Goal: Transaction & Acquisition: Purchase product/service

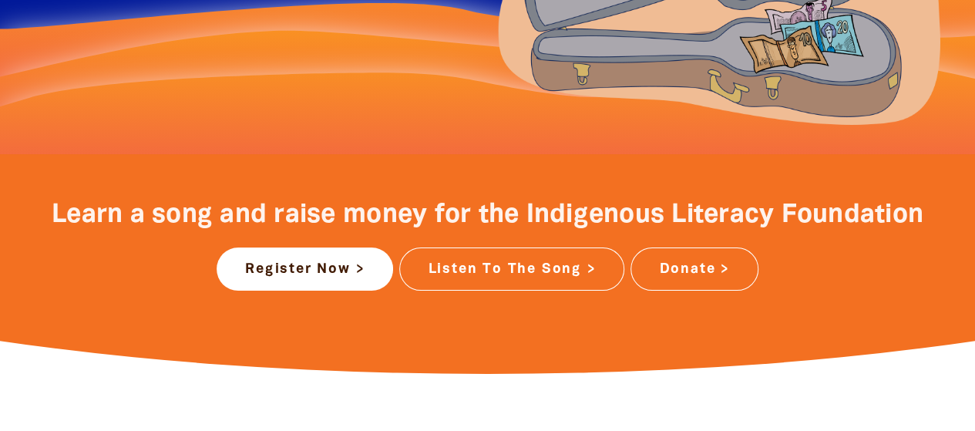
scroll to position [495, 0]
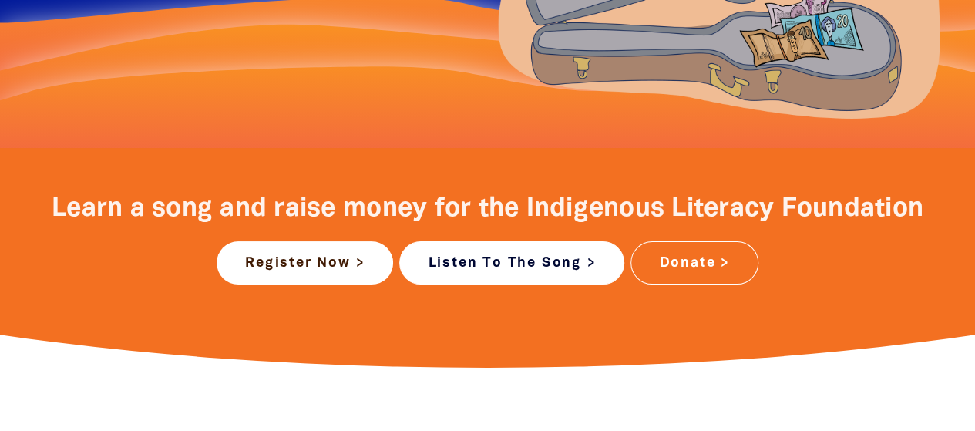
click at [556, 252] on link "Listen To The Song >" at bounding box center [511, 262] width 225 height 43
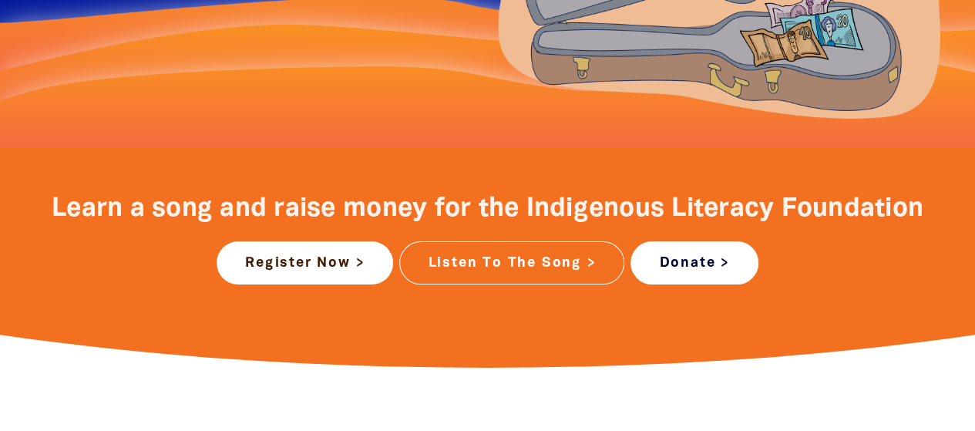
click at [681, 255] on link "Donate >" at bounding box center [693, 262] width 127 height 43
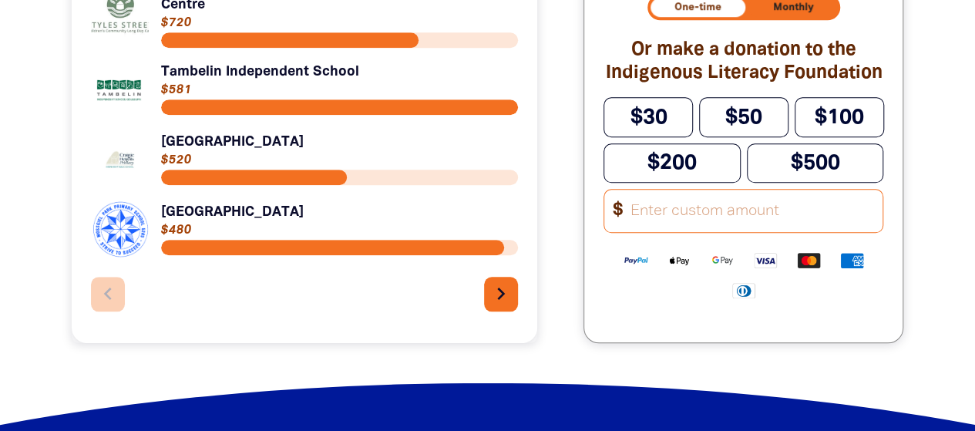
scroll to position [636, 0]
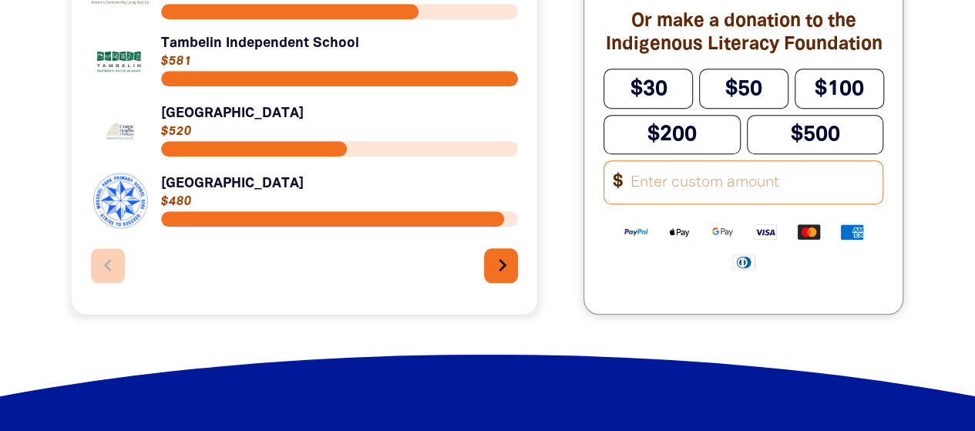
click at [512, 258] on icon "chevron_right" at bounding box center [502, 265] width 25 height 25
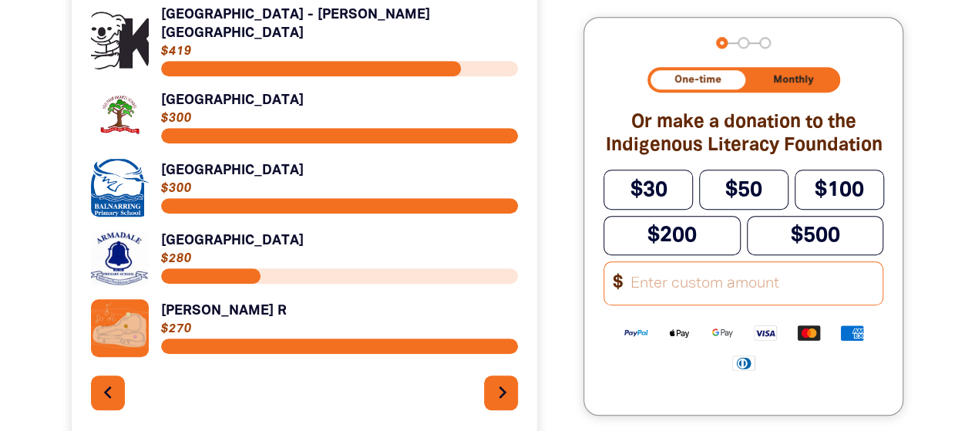
scroll to position [504, 0]
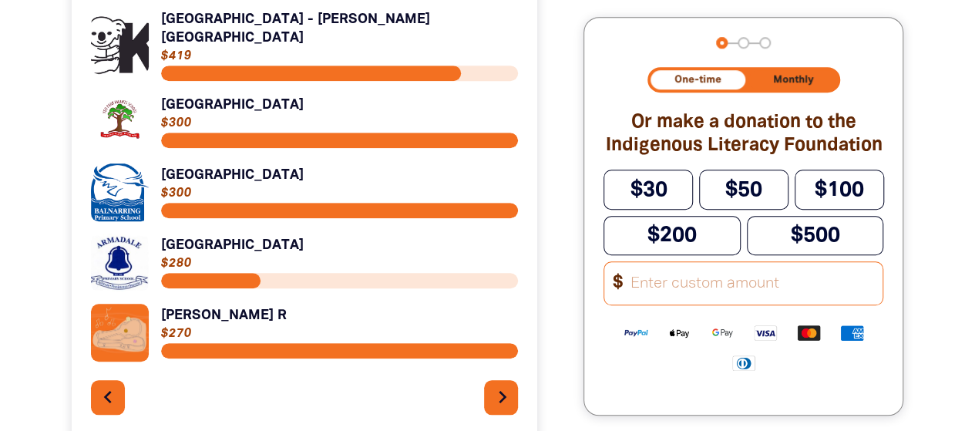
click at [509, 399] on icon "chevron_right" at bounding box center [502, 397] width 25 height 25
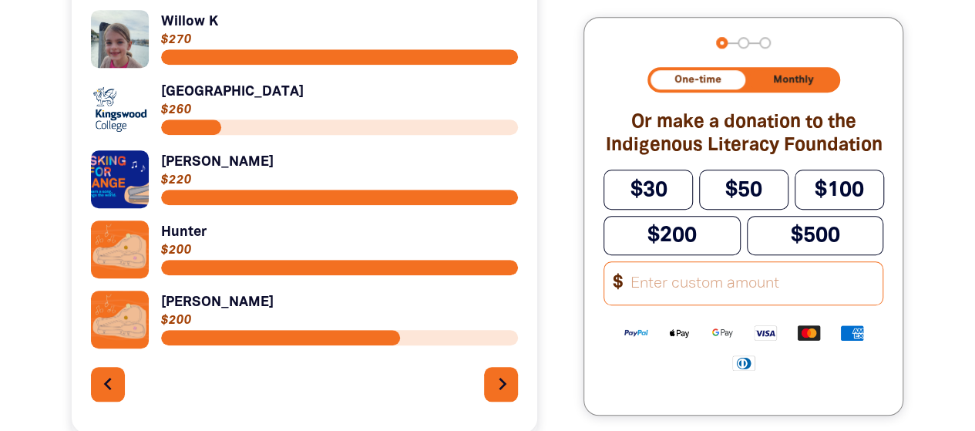
click at [499, 389] on icon "chevron_right" at bounding box center [502, 383] width 25 height 25
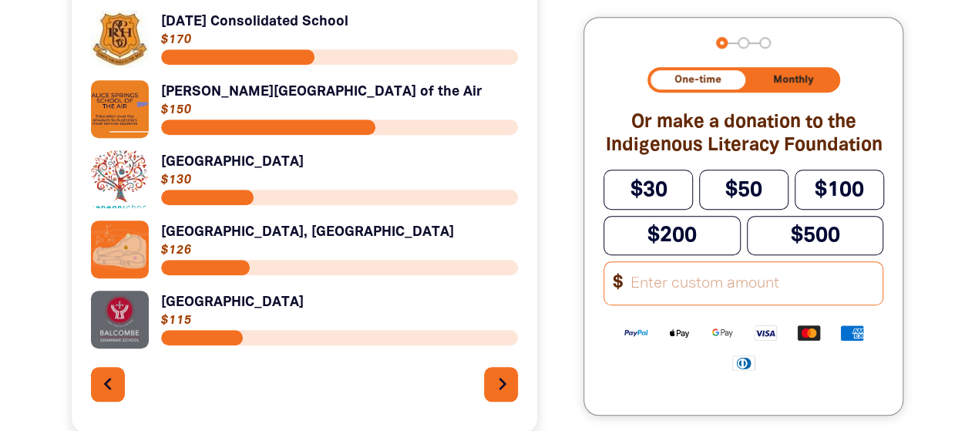
click at [492, 388] on icon "chevron_right" at bounding box center [502, 383] width 25 height 25
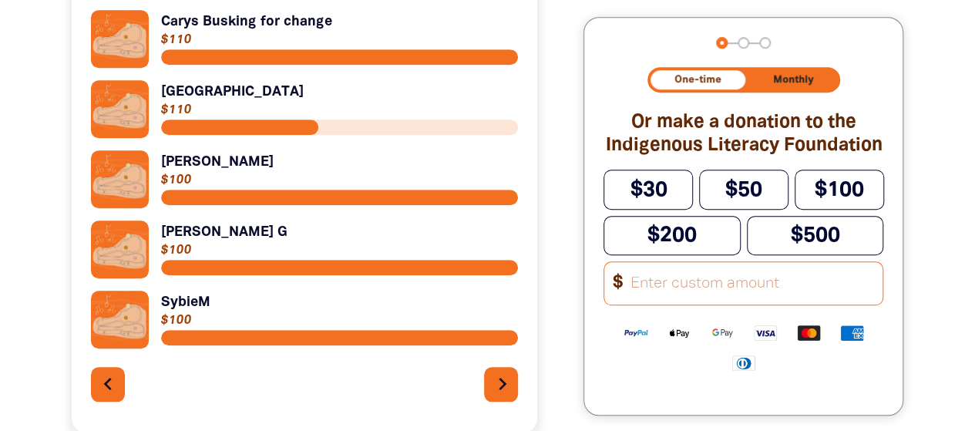
click at [492, 388] on icon "chevron_right" at bounding box center [502, 383] width 25 height 25
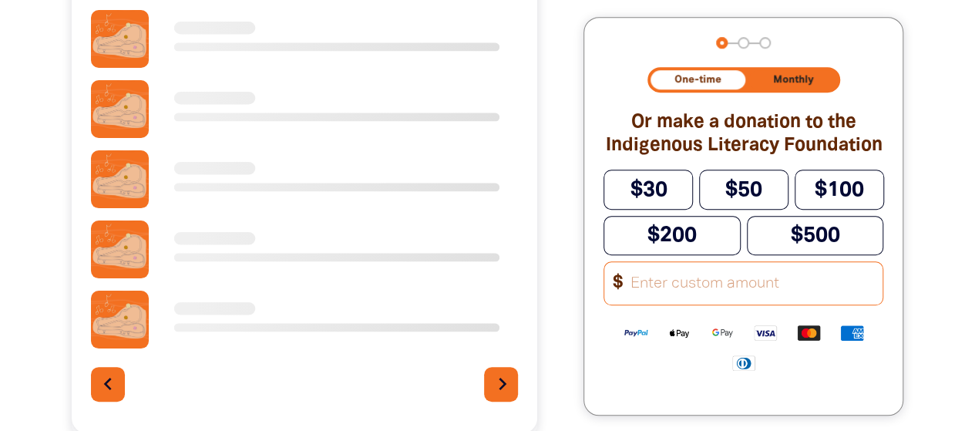
click at [492, 388] on icon "chevron_right" at bounding box center [502, 383] width 25 height 25
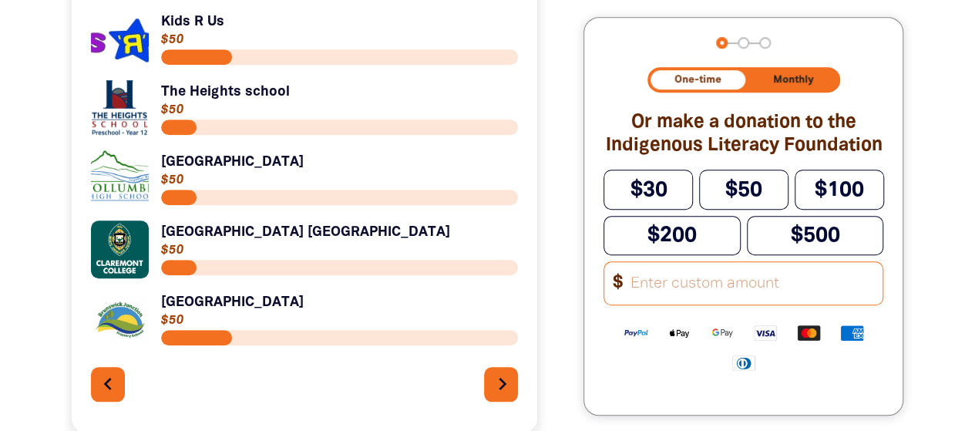
click at [492, 388] on icon "chevron_right" at bounding box center [502, 383] width 25 height 25
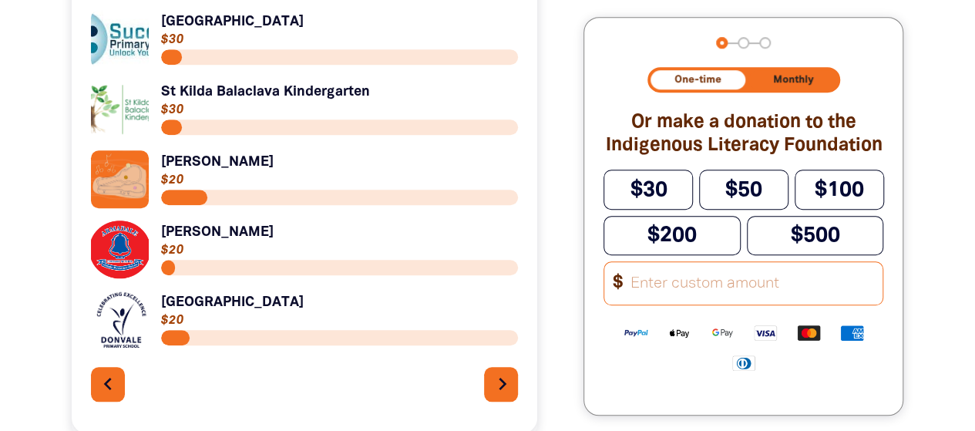
click at [492, 388] on icon "chevron_right" at bounding box center [502, 383] width 25 height 25
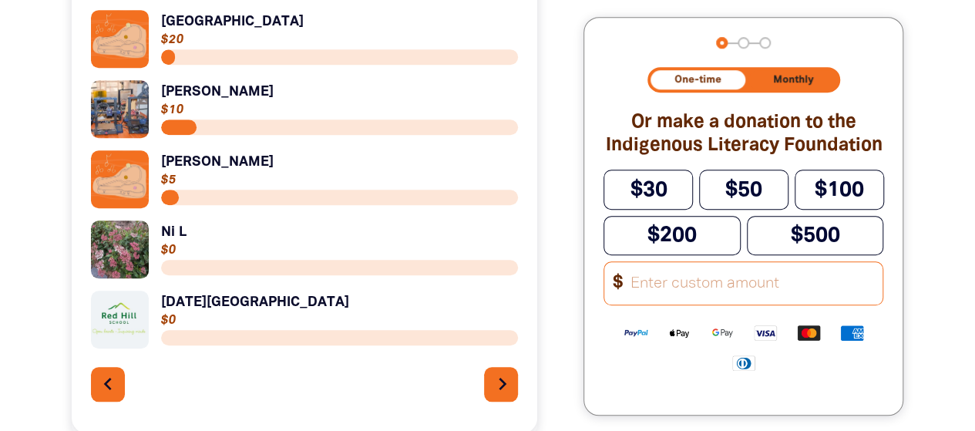
click at [492, 388] on icon "chevron_right" at bounding box center [502, 383] width 25 height 25
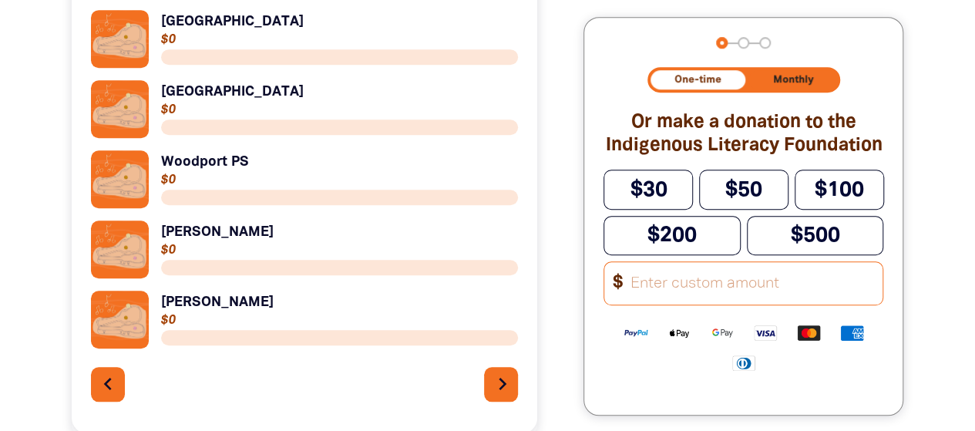
click at [492, 388] on icon "chevron_right" at bounding box center [502, 383] width 25 height 25
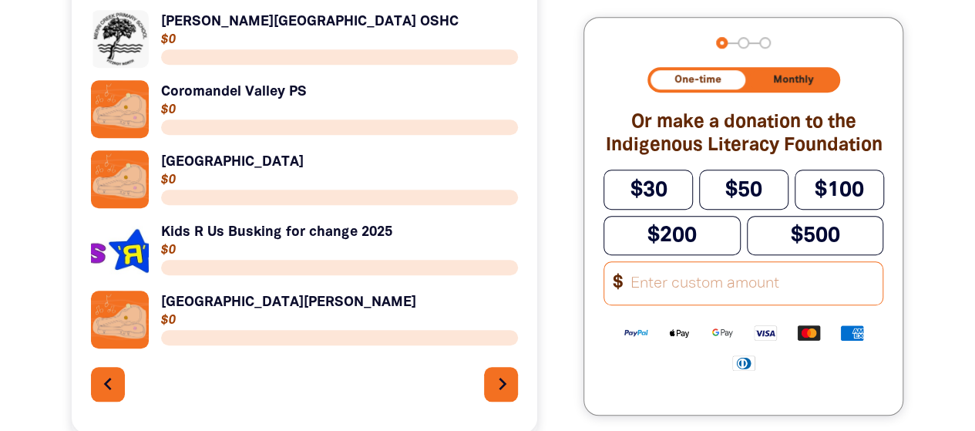
click at [492, 388] on icon "chevron_right" at bounding box center [502, 383] width 25 height 25
